Goal: Task Accomplishment & Management: Manage account settings

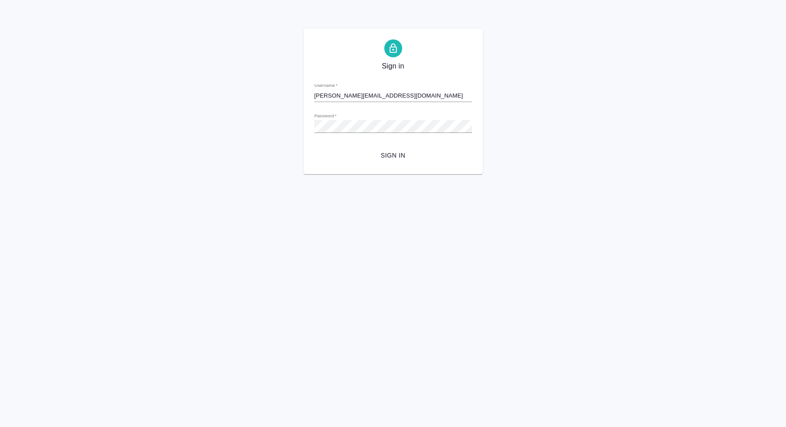
click at [404, 96] on input "[PERSON_NAME][EMAIL_ADDRESS][DOMAIN_NAME]" at bounding box center [393, 96] width 158 height 13
type input "[PERSON_NAME][EMAIL_ADDRESS][DOMAIN_NAME]"
click at [383, 155] on span "Sign in" at bounding box center [393, 155] width 143 height 11
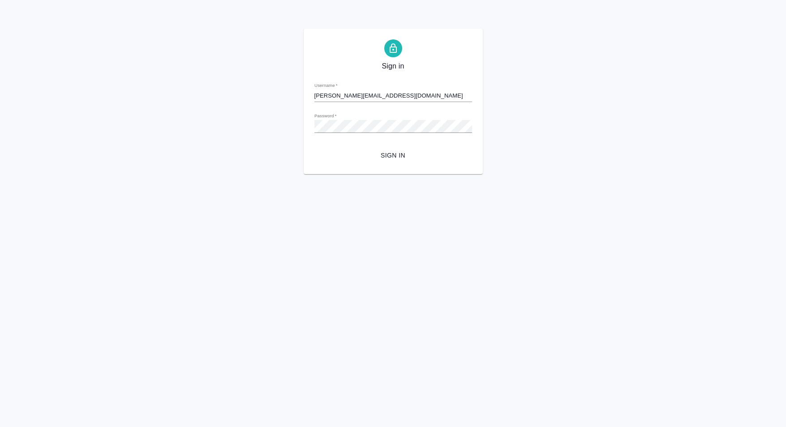
click at [412, 96] on input "[PERSON_NAME][EMAIL_ADDRESS][DOMAIN_NAME]" at bounding box center [393, 96] width 158 height 13
click at [204, 174] on html "Sign in Username   * Password   * urlPath   * / Sign in" at bounding box center [393, 87] width 786 height 174
click at [352, 93] on input "Username   *" at bounding box center [393, 96] width 158 height 13
type input "[PERSON_NAME][EMAIL_ADDRESS][DOMAIN_NAME]"
click at [374, 154] on span "Sign in" at bounding box center [393, 155] width 143 height 11
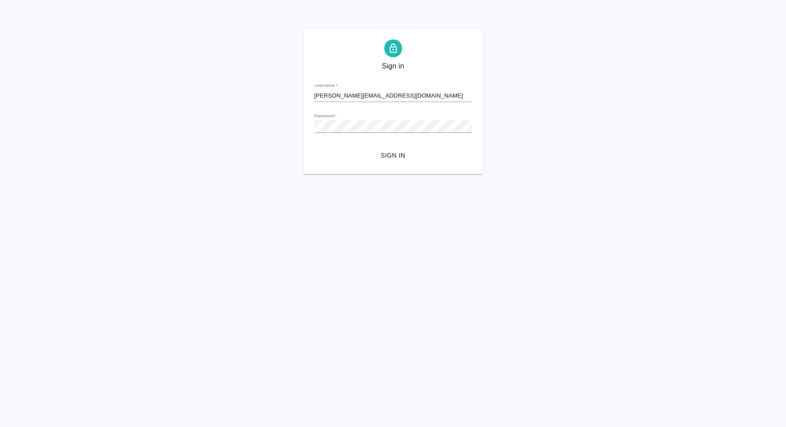
click at [335, 100] on input "[PERSON_NAME][EMAIL_ADDRESS][DOMAIN_NAME]" at bounding box center [393, 96] width 158 height 13
type input "[EMAIL_ADDRESS][DOMAIN_NAME]"
click at [391, 150] on button "Sign in" at bounding box center [393, 155] width 158 height 17
